Goal: Navigation & Orientation: Understand site structure

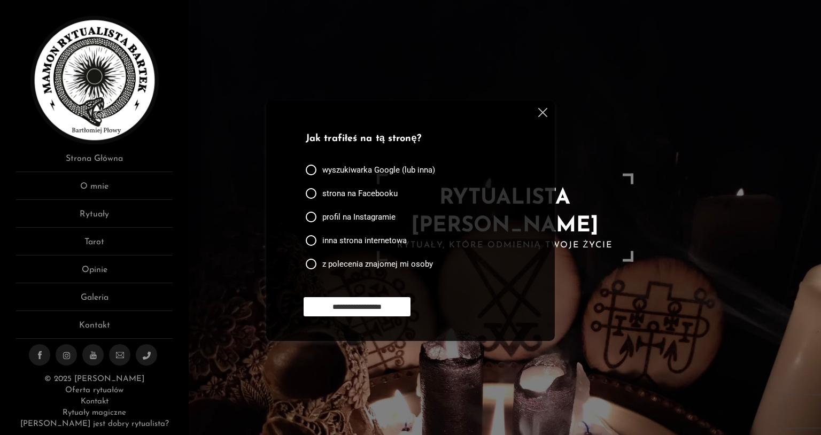
click at [541, 112] on img at bounding box center [542, 112] width 9 height 9
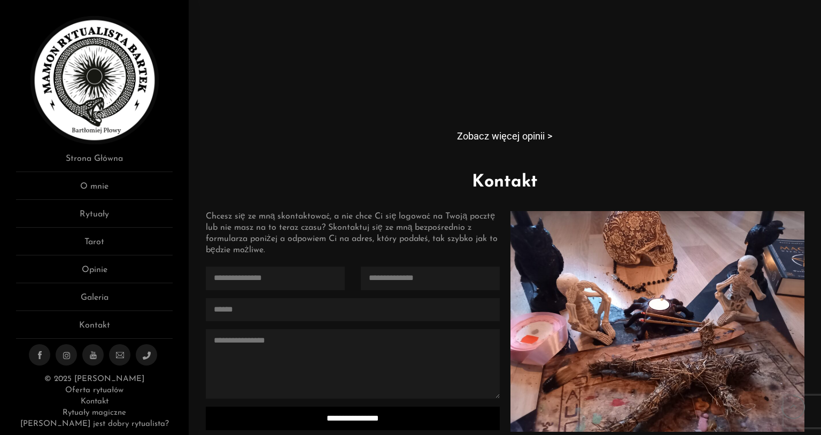
scroll to position [881, 0]
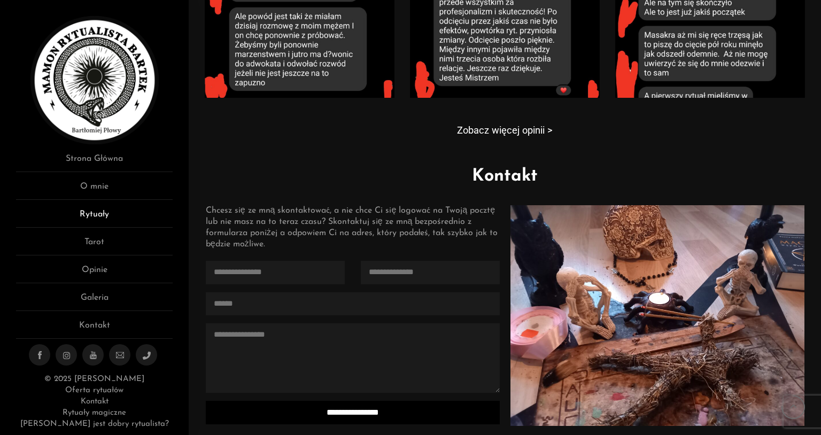
click at [99, 213] on link "Rytuały" at bounding box center [94, 218] width 157 height 20
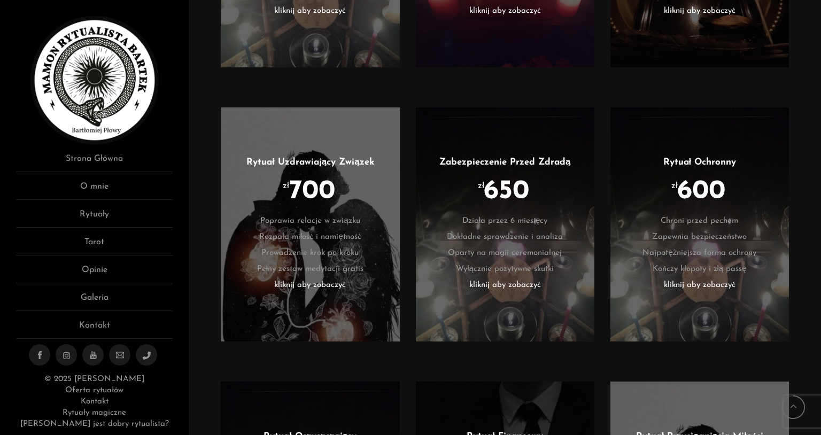
scroll to position [1955, 0]
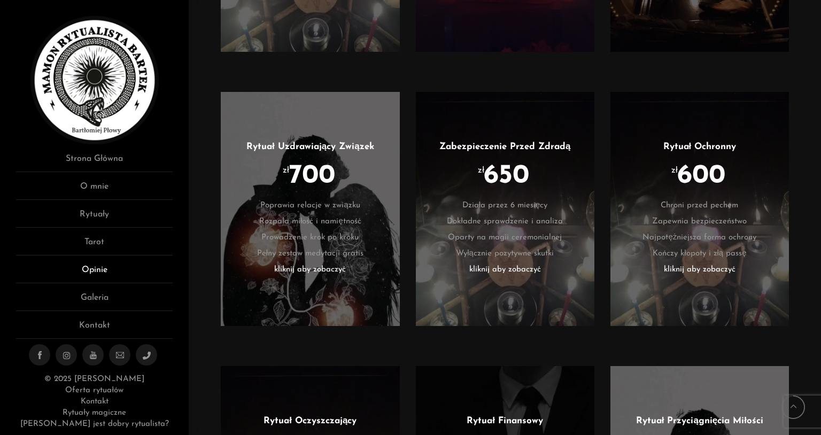
click at [118, 274] on link "Opinie" at bounding box center [94, 273] width 157 height 20
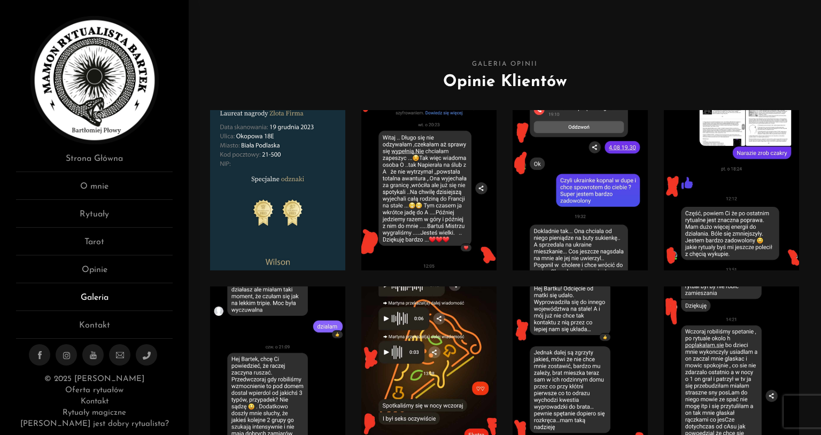
click at [104, 298] on link "Galeria" at bounding box center [94, 301] width 157 height 20
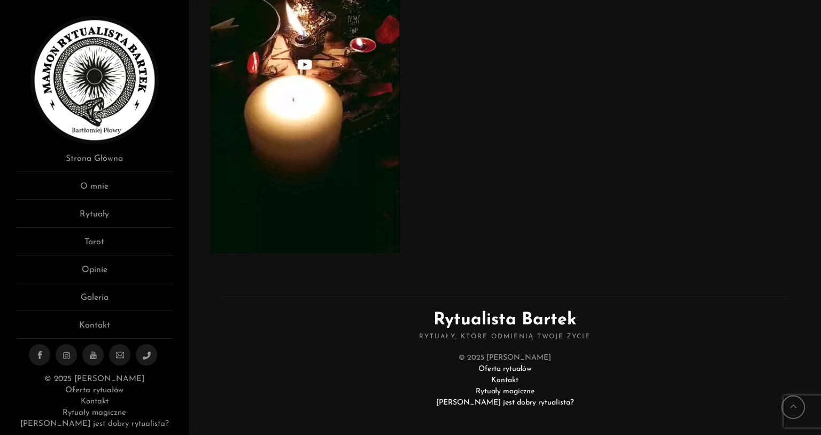
scroll to position [4195, 0]
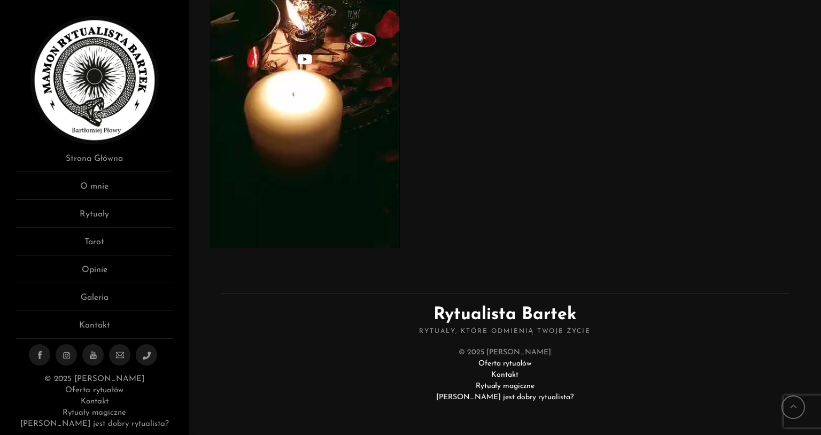
click at [507, 374] on link "Kontakt" at bounding box center [504, 375] width 27 height 8
